Goal: Task Accomplishment & Management: Use online tool/utility

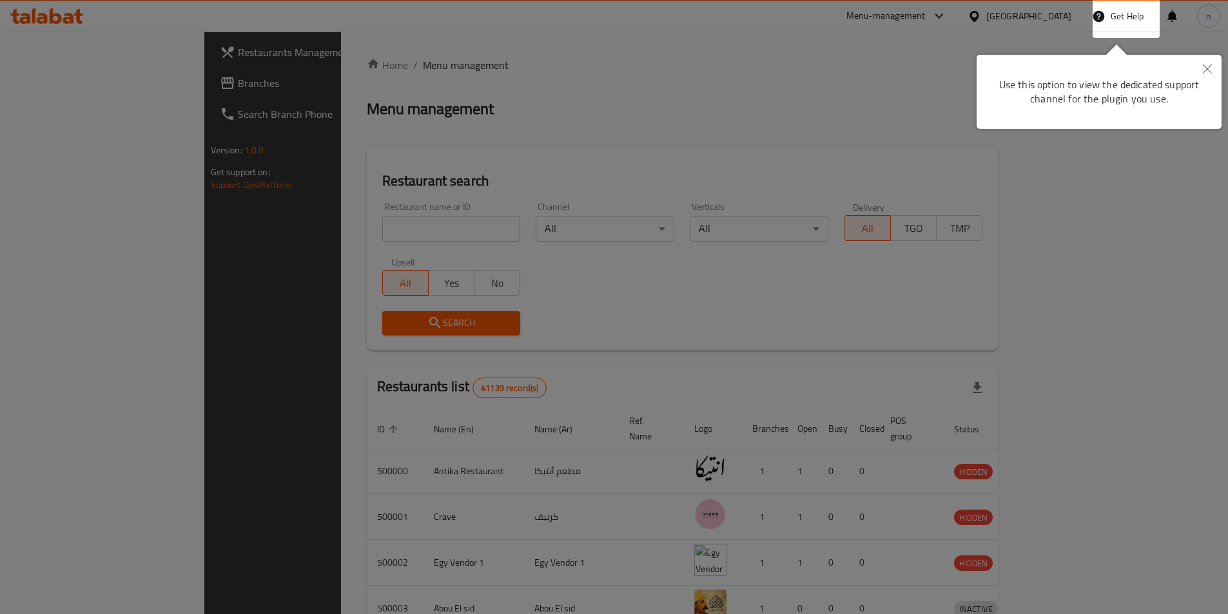
click at [1209, 72] on icon "Close" at bounding box center [1207, 68] width 9 height 9
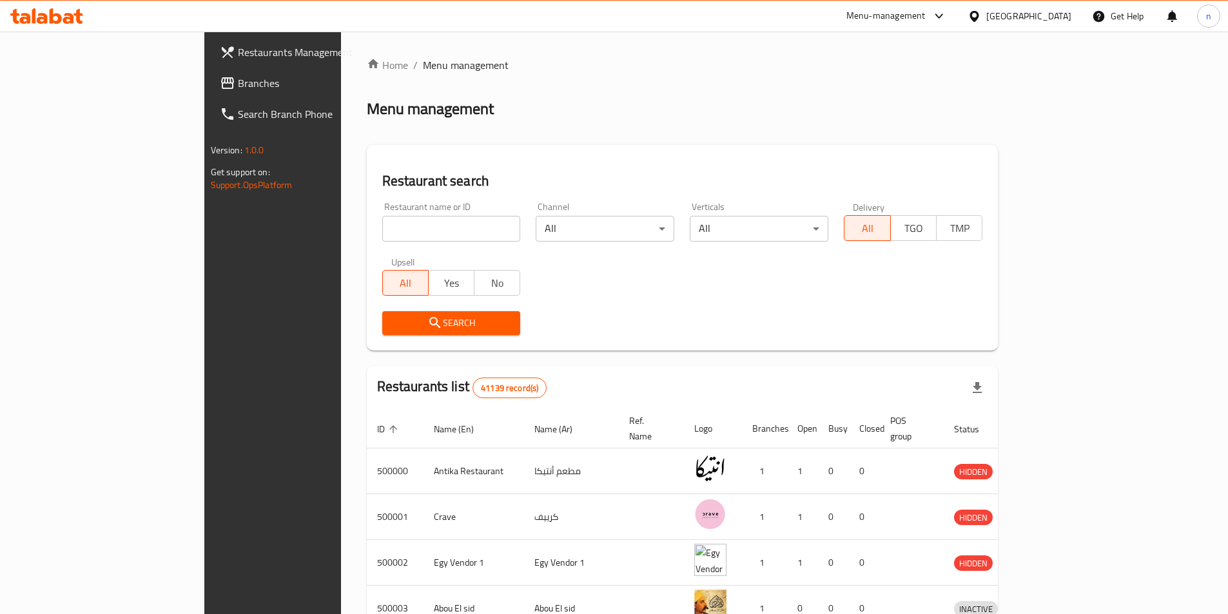
click at [238, 81] on span "Branches" at bounding box center [318, 82] width 161 height 15
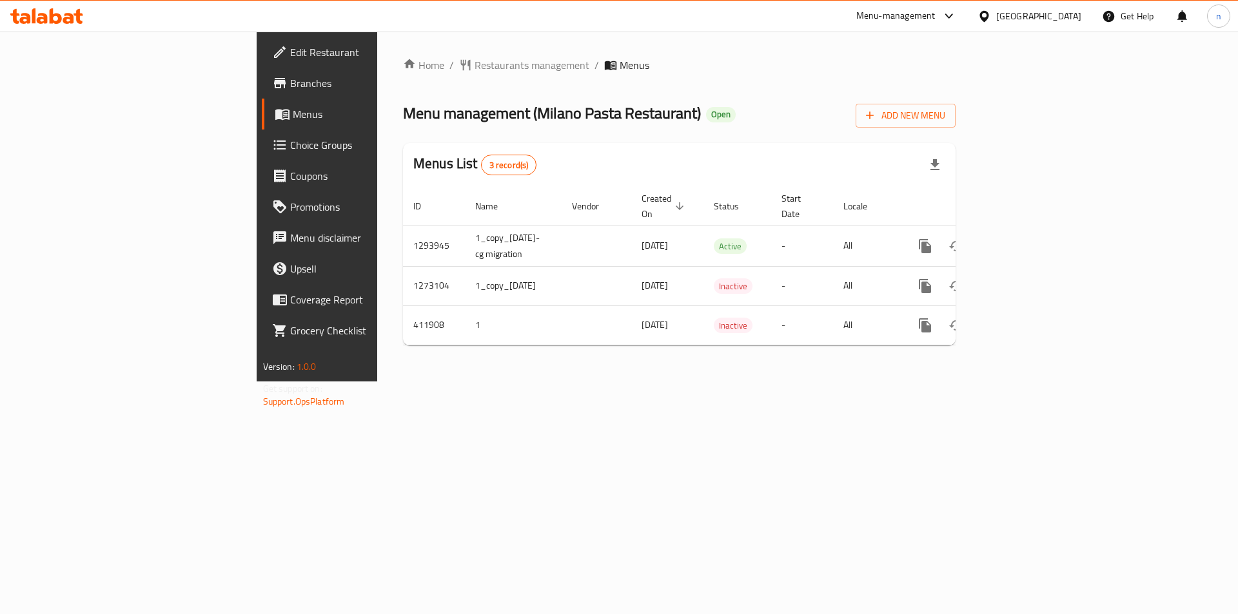
click at [290, 77] on span "Branches" at bounding box center [371, 82] width 163 height 15
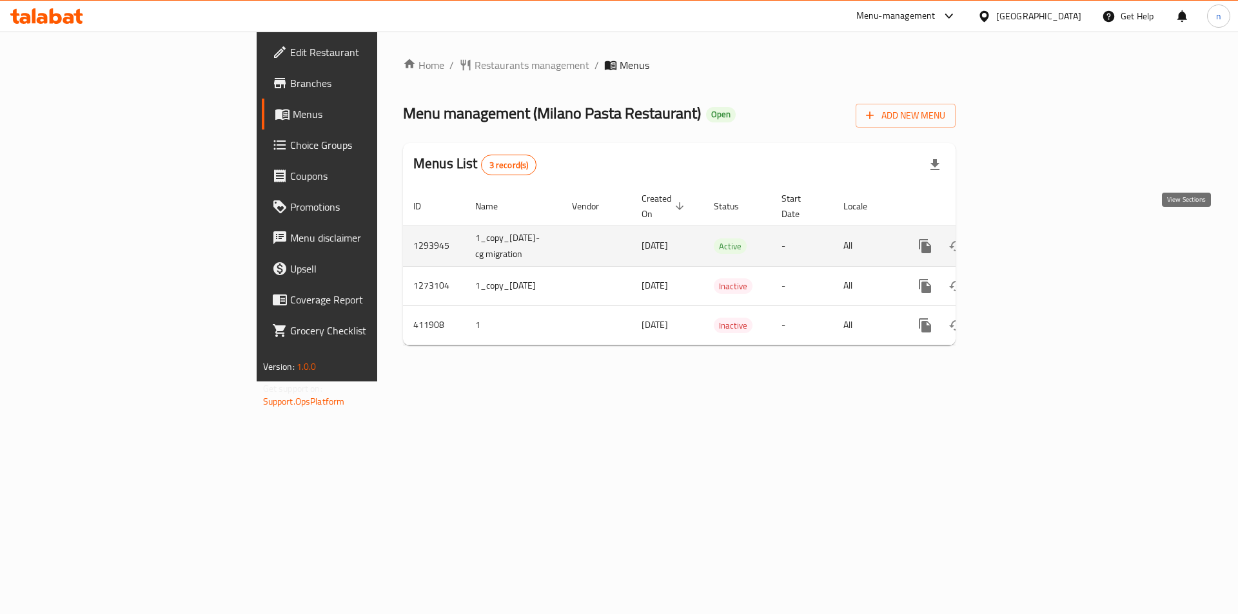
click at [1026, 239] on icon "enhanced table" at bounding box center [1017, 246] width 15 height 15
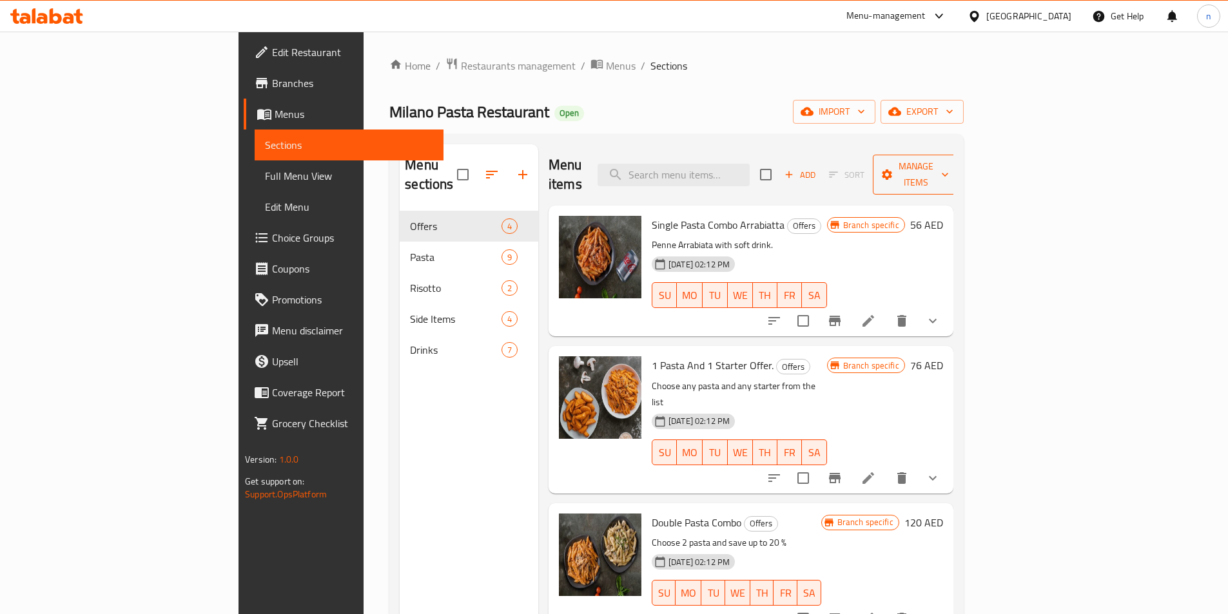
click at [949, 168] on span "Manage items" at bounding box center [916, 175] width 66 height 32
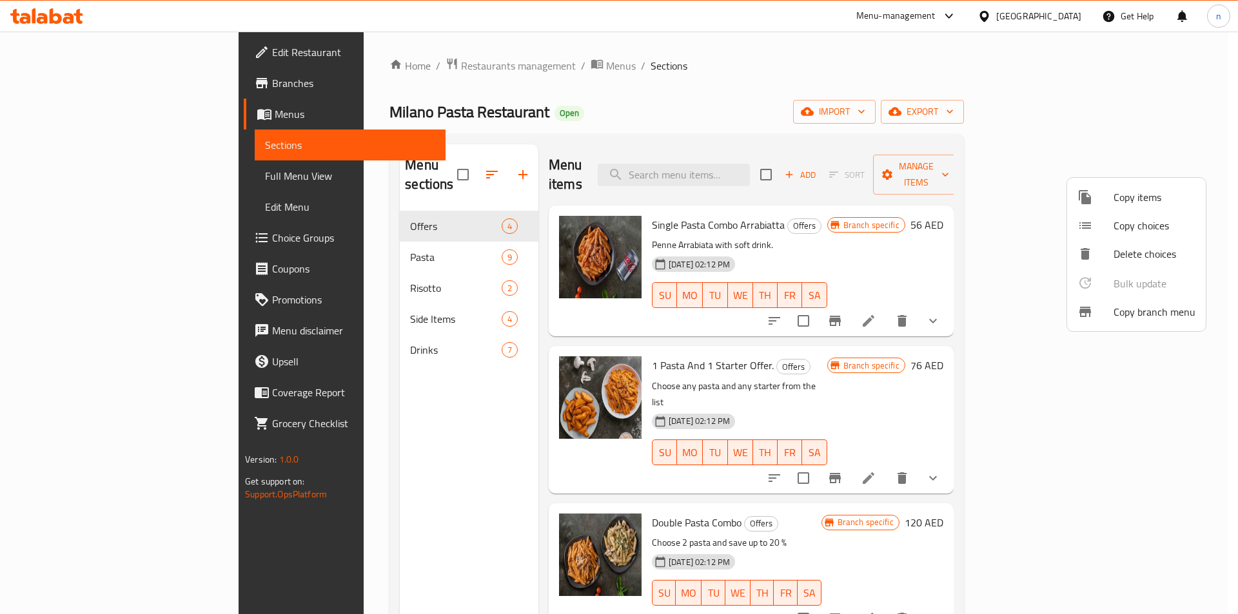
click at [1115, 309] on span "Copy branch menu" at bounding box center [1154, 311] width 82 height 15
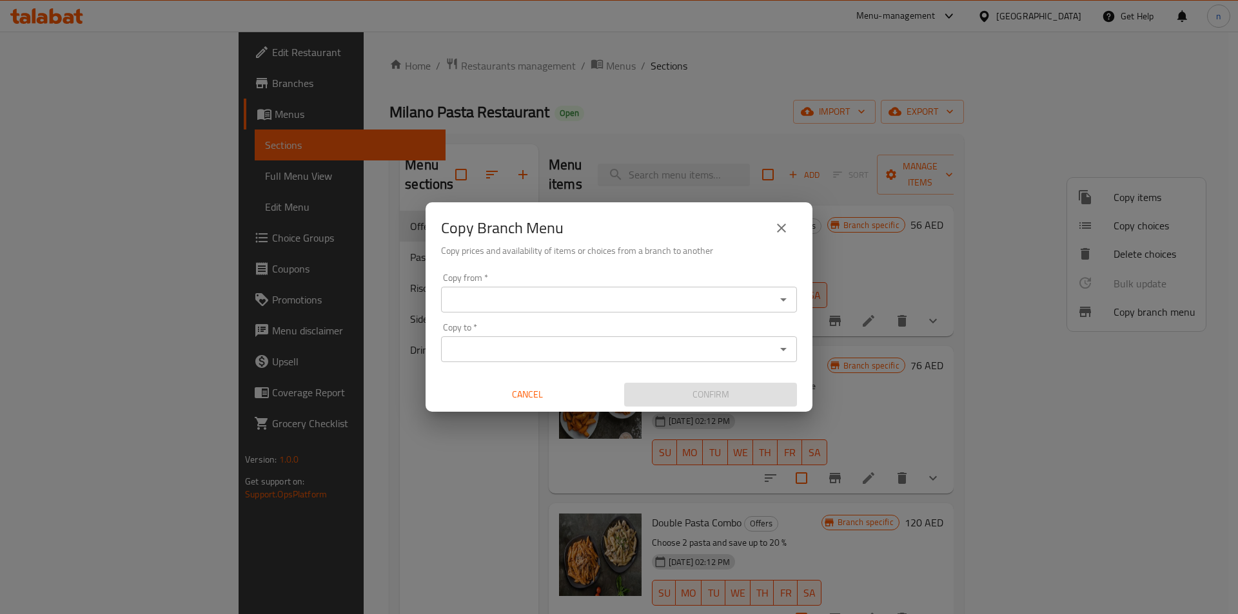
click at [789, 310] on div "Copy from *" at bounding box center [619, 300] width 356 height 26
click at [783, 294] on icon "Open" at bounding box center [782, 299] width 15 height 15
click at [788, 300] on icon "Open" at bounding box center [782, 299] width 15 height 15
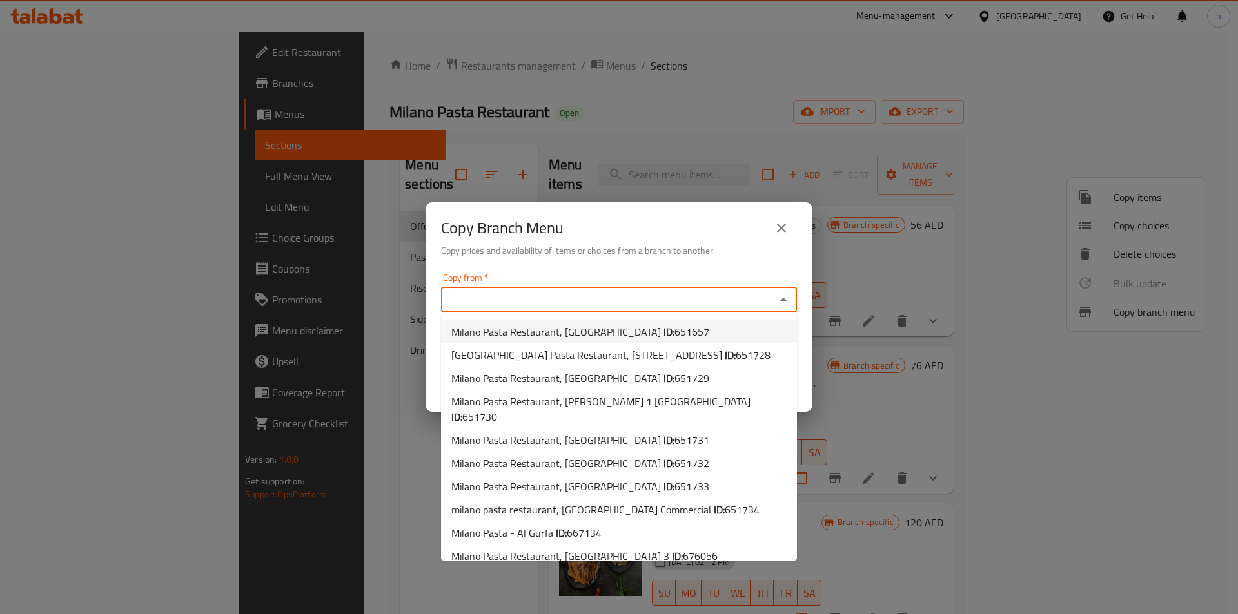
click at [674, 333] on span "651657" at bounding box center [691, 331] width 35 height 19
type input "Milano Pasta Restaurant, Zakher"
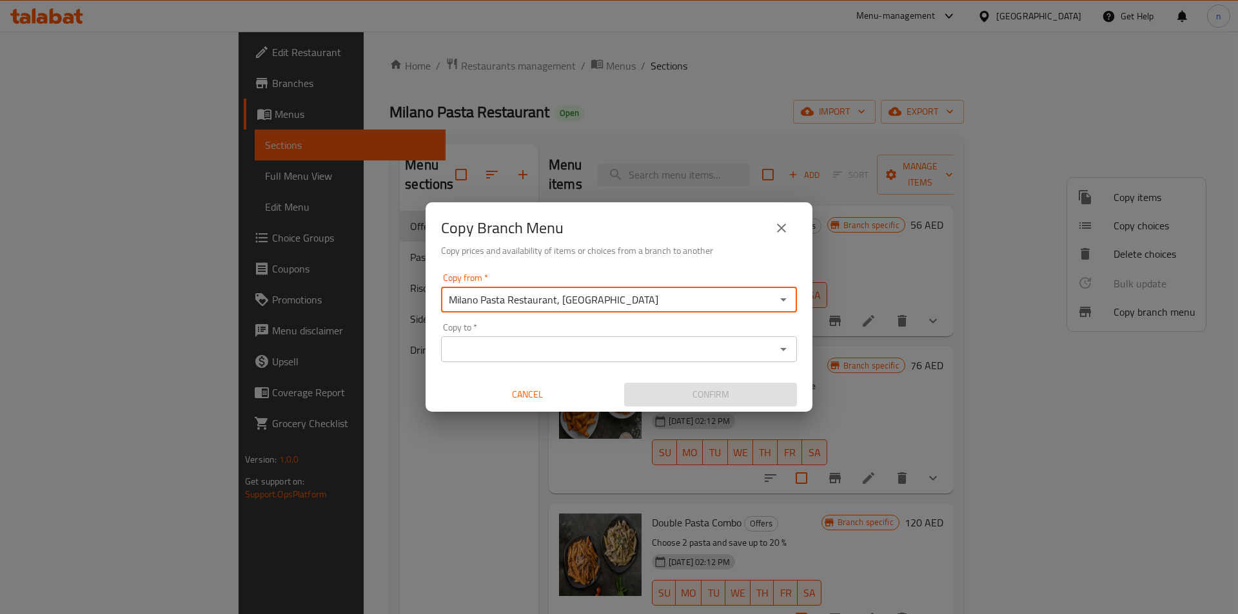
click at [705, 358] on div "Copy to *" at bounding box center [619, 349] width 356 height 26
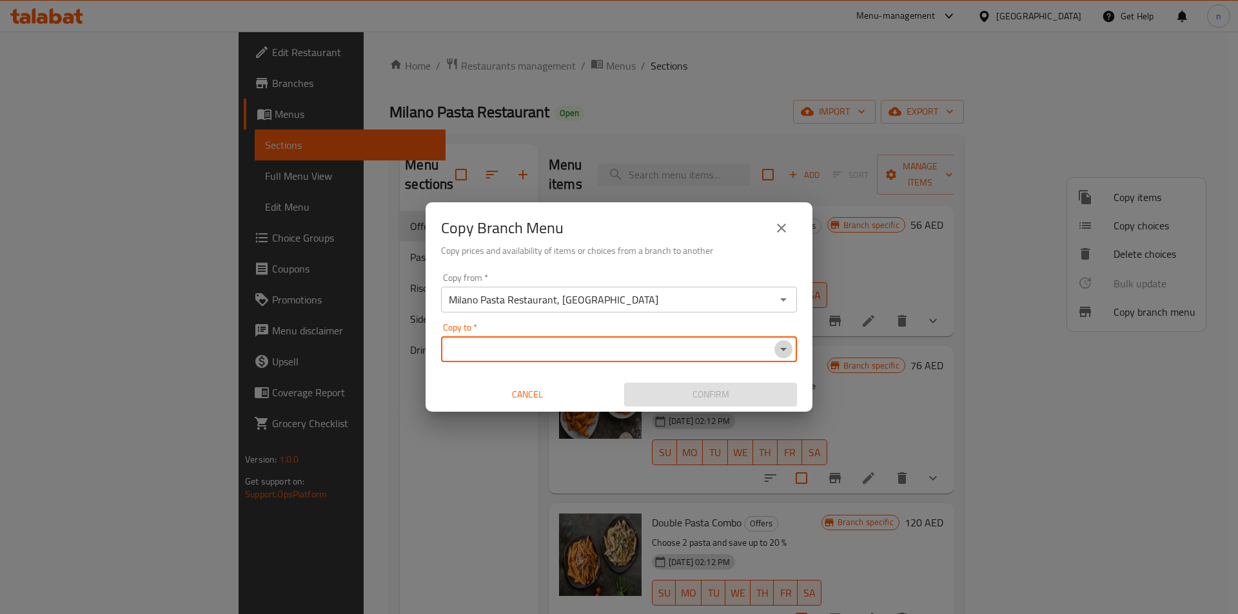
click at [780, 351] on icon "Open" at bounding box center [782, 349] width 15 height 15
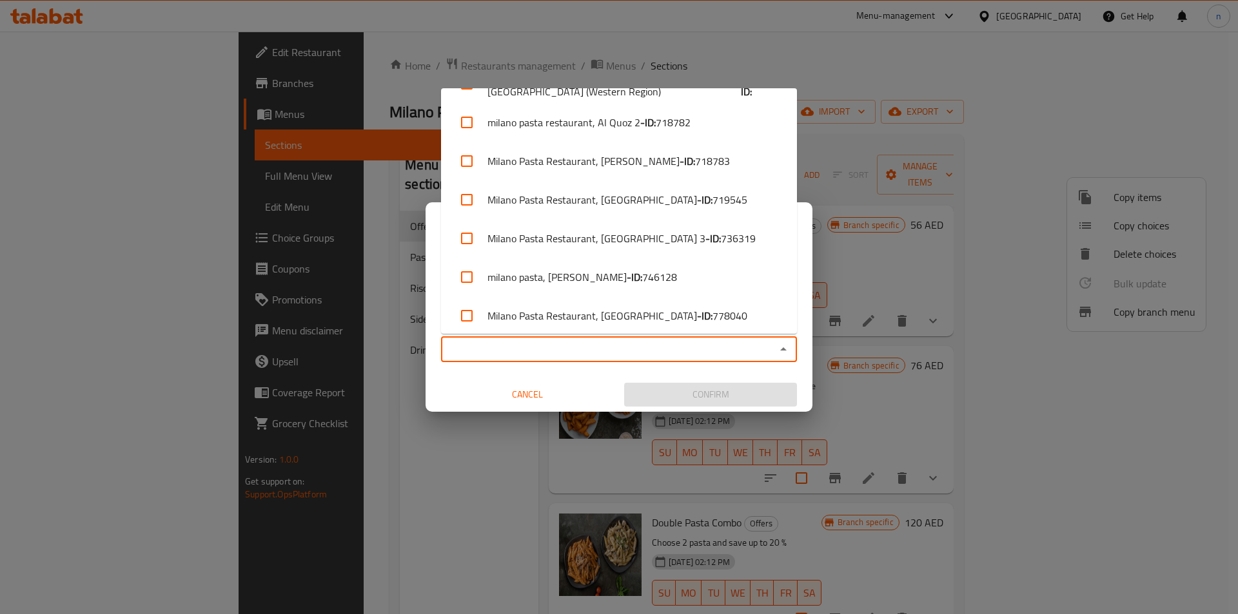
scroll to position [732, 0]
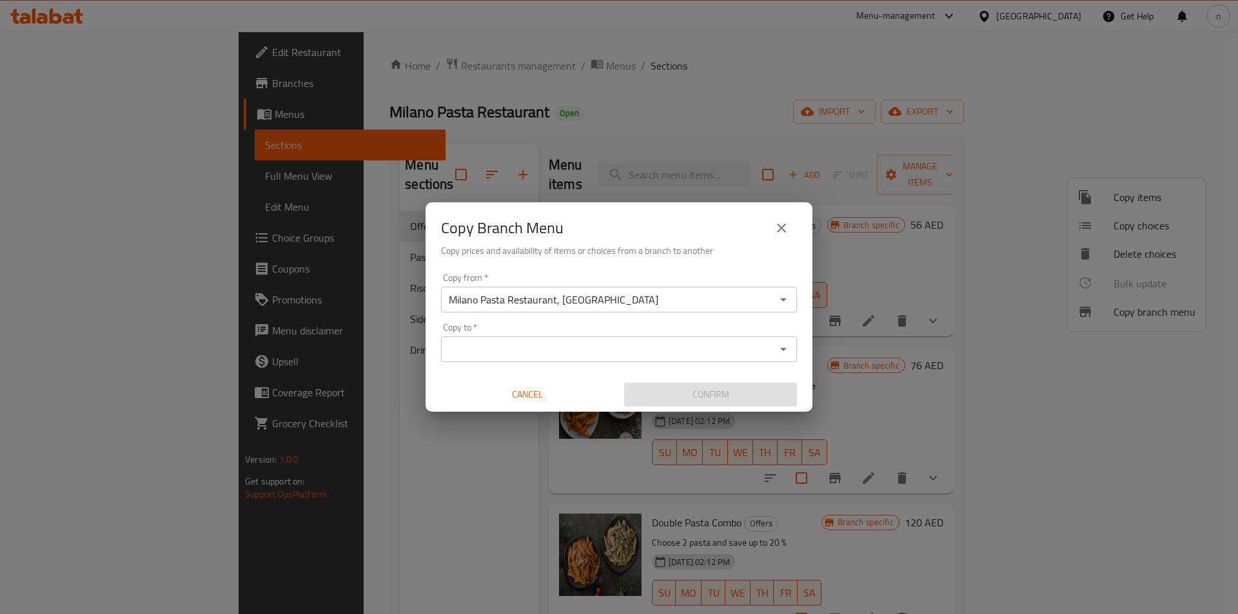
click at [785, 349] on icon "Open" at bounding box center [783, 349] width 6 height 3
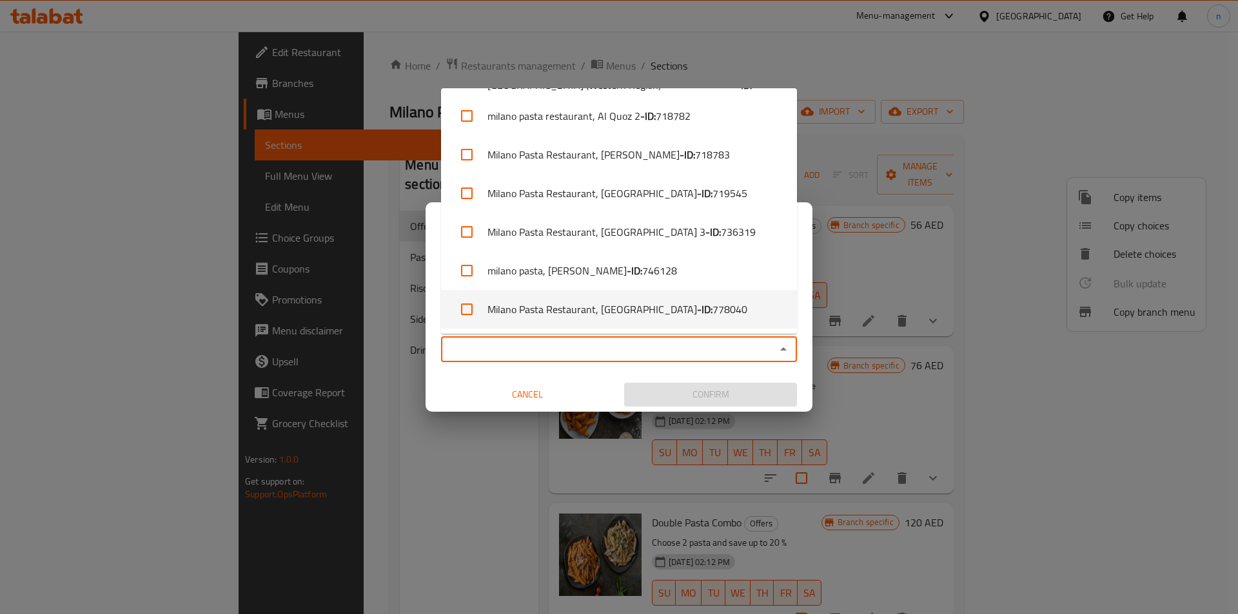
click at [712, 313] on span "778040" at bounding box center [729, 309] width 35 height 15
checkbox input "true"
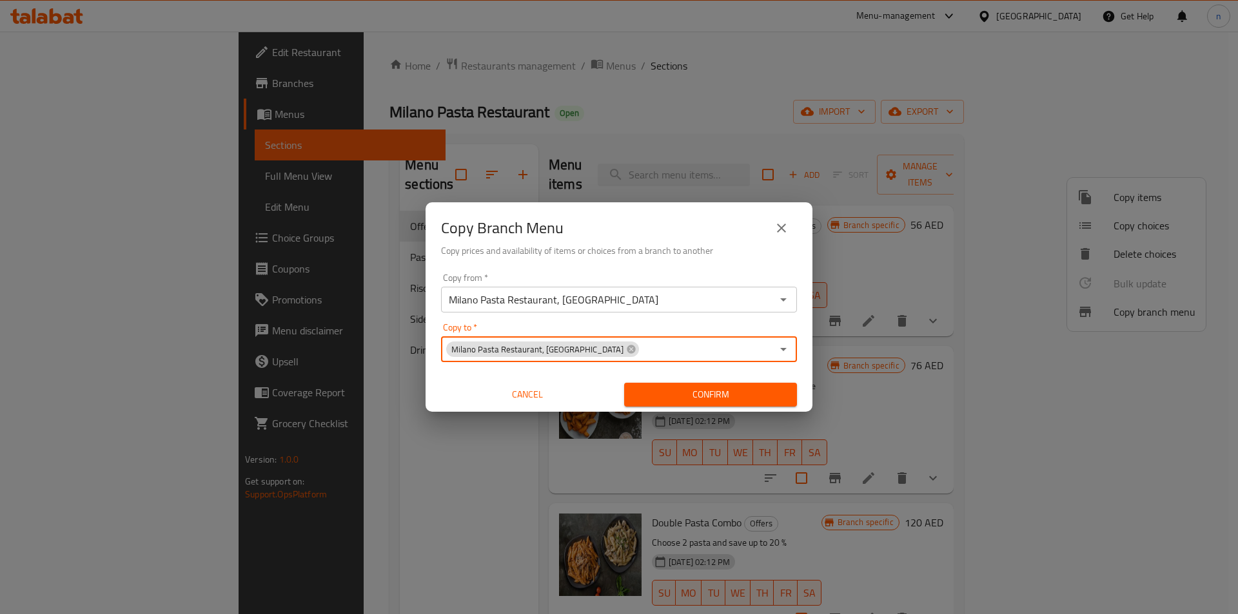
click at [697, 354] on input "Copy to   *" at bounding box center [706, 349] width 132 height 18
click at [790, 301] on icon "Open" at bounding box center [782, 299] width 15 height 15
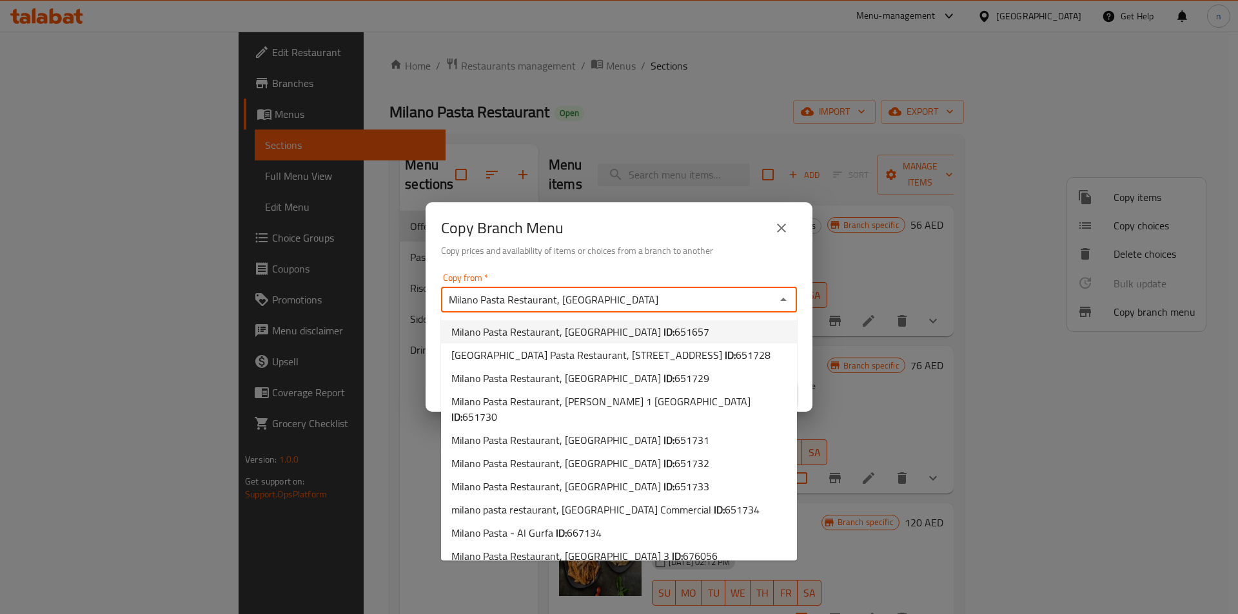
click at [781, 301] on icon "Close" at bounding box center [783, 299] width 6 height 3
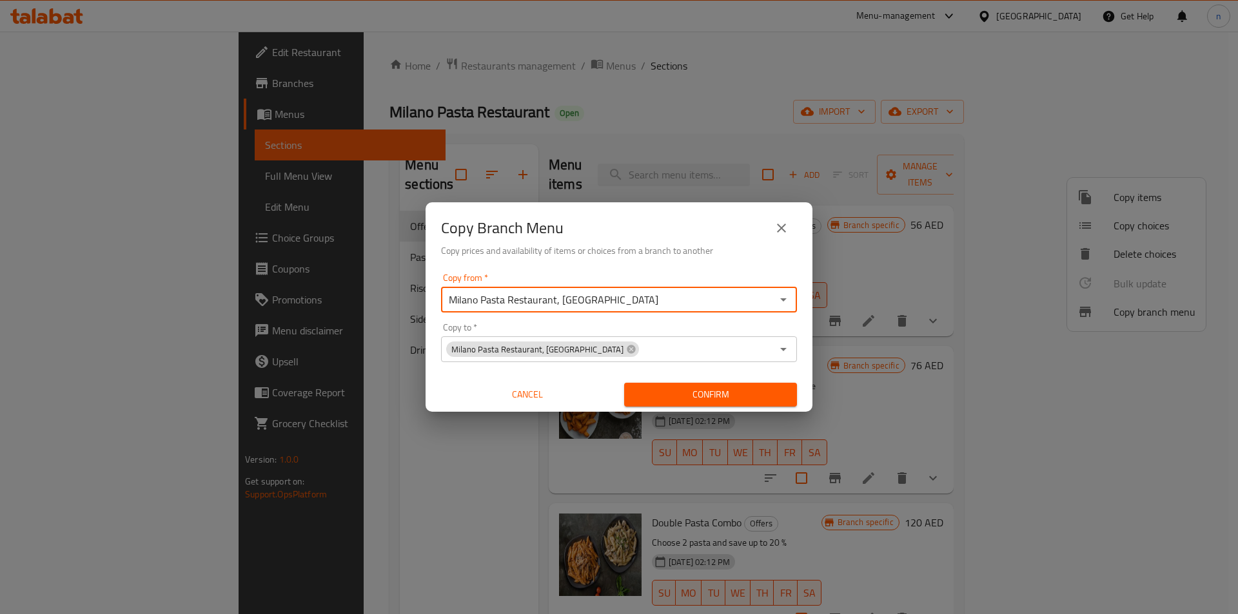
click at [719, 351] on input "Copy to   *" at bounding box center [706, 349] width 132 height 18
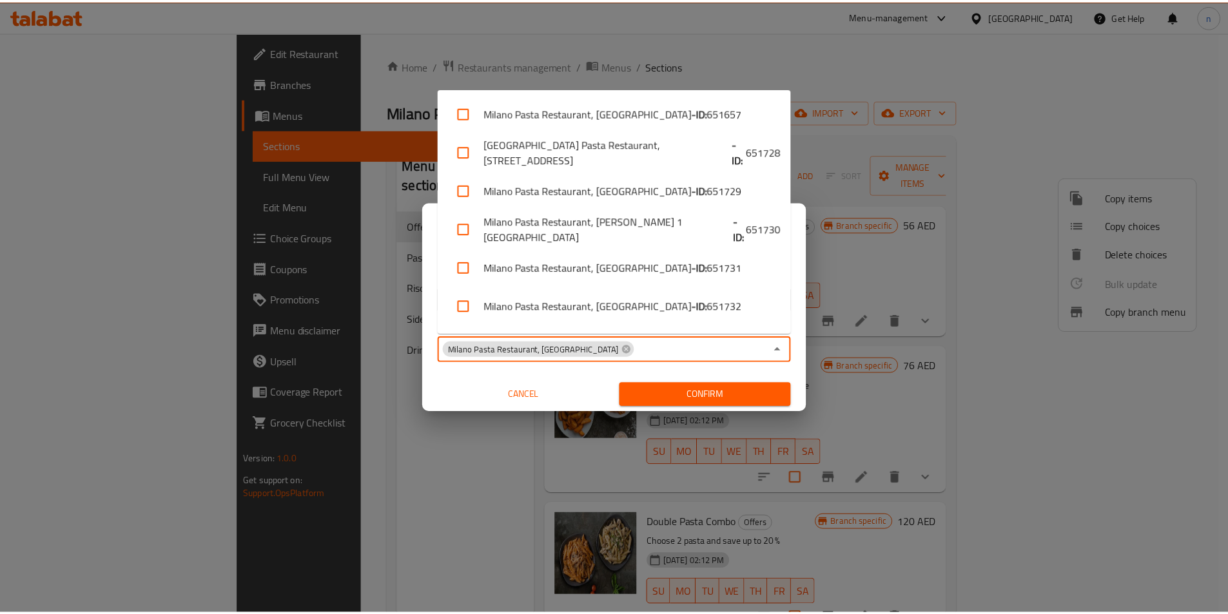
scroll to position [729, 0]
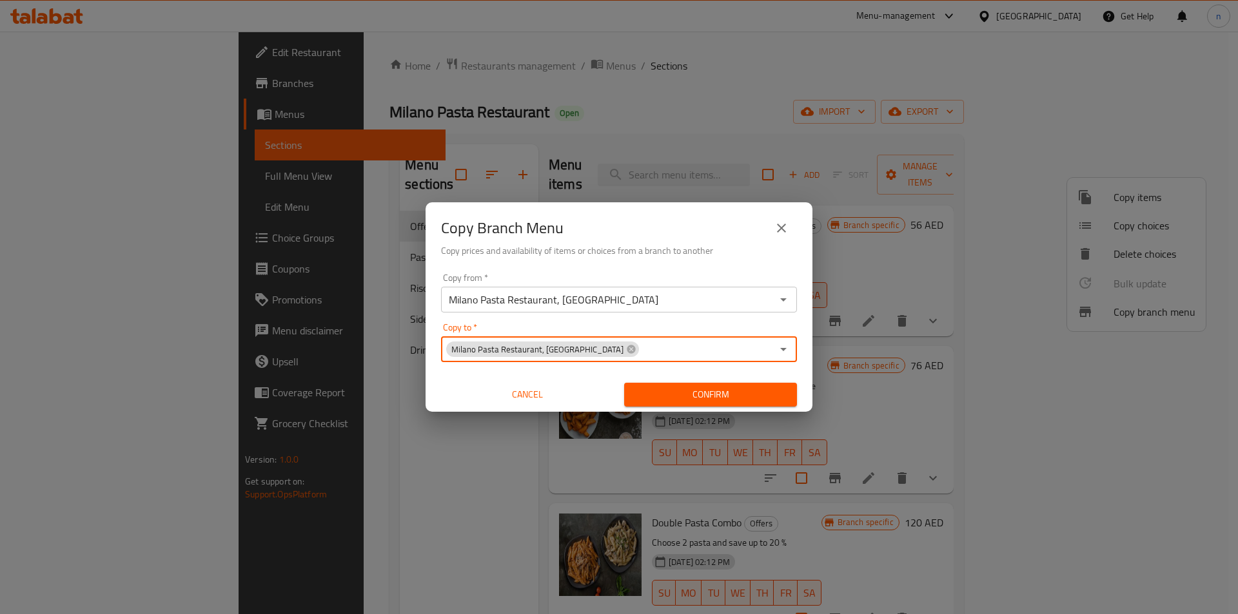
click at [719, 351] on input "Copy to   *" at bounding box center [706, 349] width 132 height 18
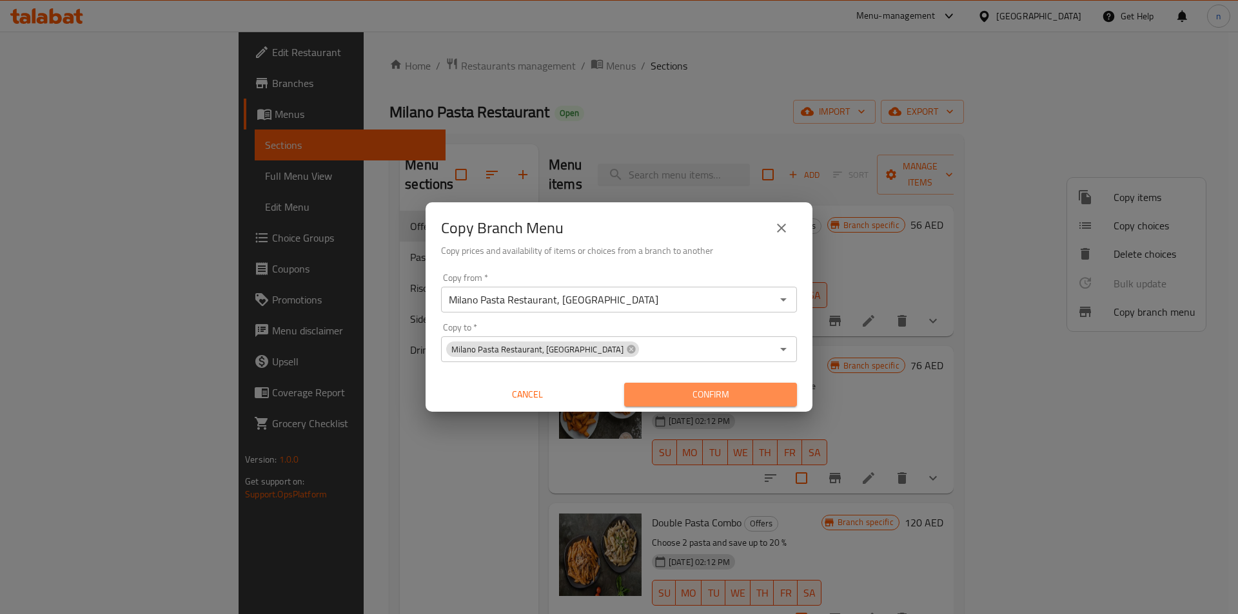
click at [737, 395] on span "Confirm" at bounding box center [710, 395] width 152 height 16
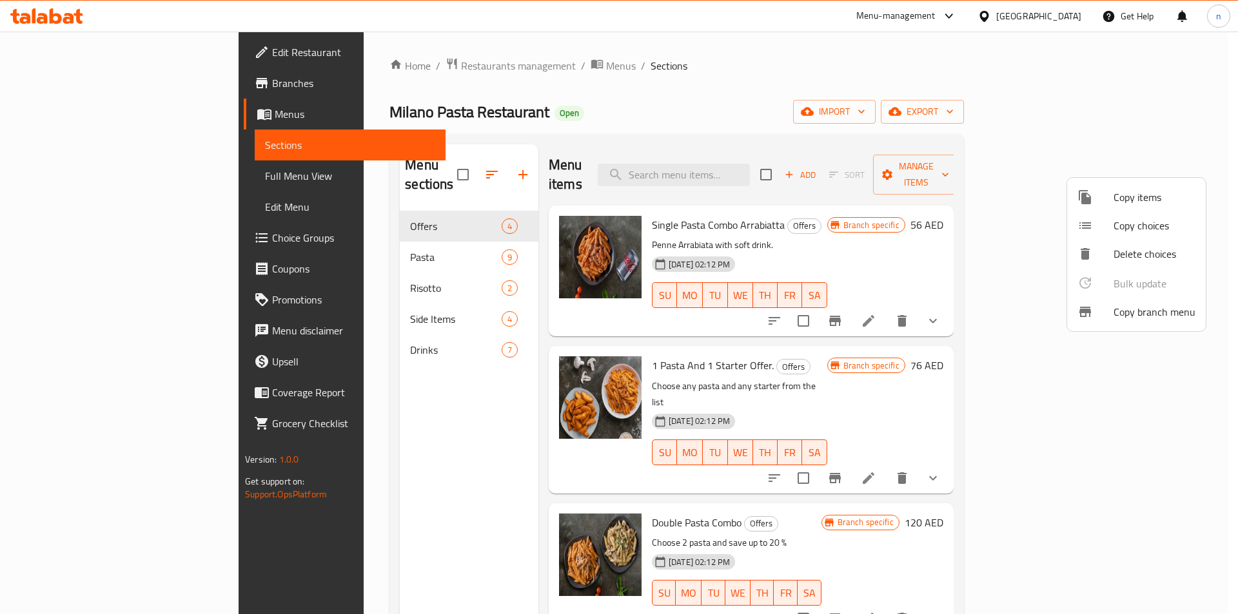
drag, startPoint x: 668, startPoint y: 95, endPoint x: 512, endPoint y: 157, distance: 167.8
click at [668, 95] on div at bounding box center [619, 307] width 1238 height 614
